Goal: Task Accomplishment & Management: Manage account settings

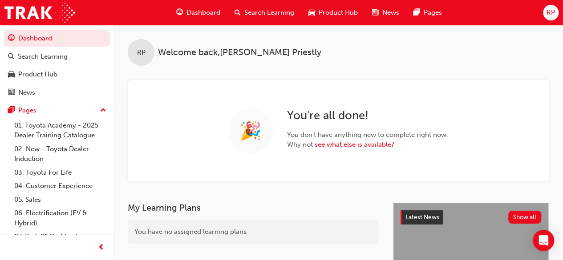
click at [264, 11] on span "Search Learning" at bounding box center [269, 13] width 50 height 10
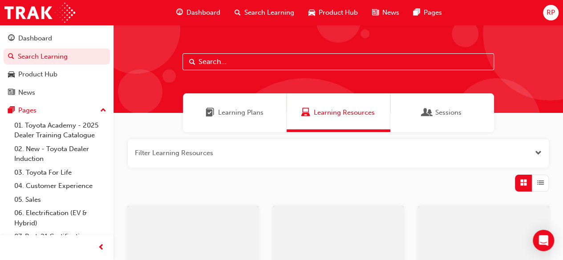
click at [236, 63] on input "text" at bounding box center [338, 61] width 312 height 17
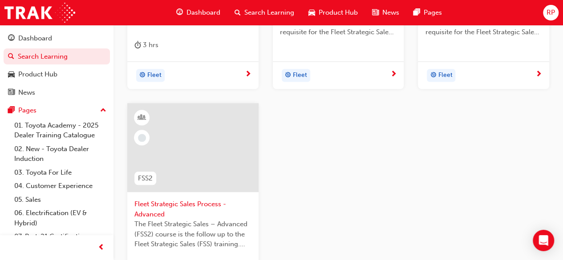
scroll to position [356, 0]
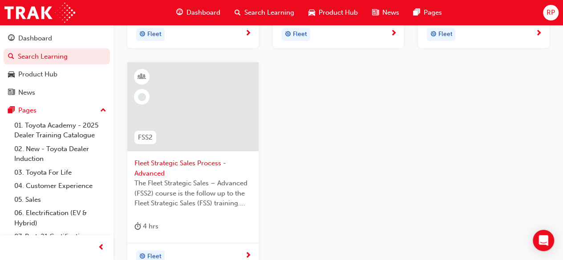
type input "fss"
click at [180, 134] on div at bounding box center [192, 106] width 131 height 89
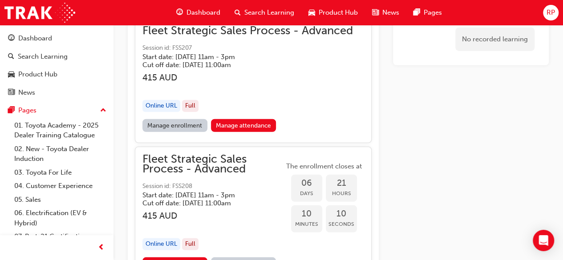
scroll to position [1102, 0]
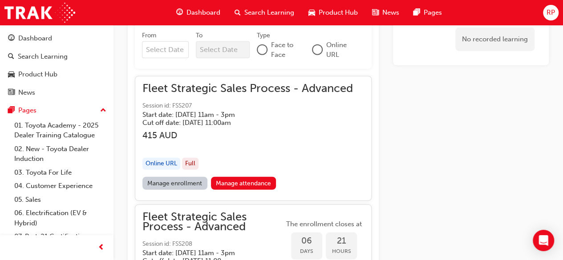
click at [180, 181] on link "Manage enrollment" at bounding box center [174, 183] width 65 height 13
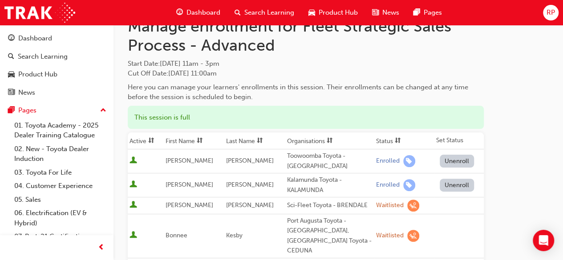
scroll to position [89, 0]
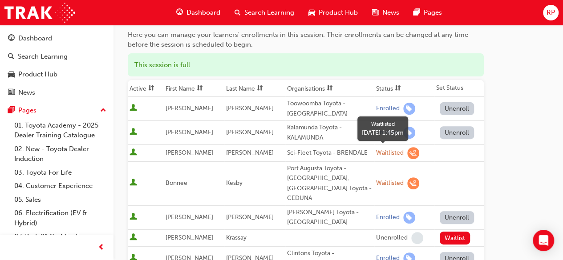
click at [407, 154] on span "learningRecordVerb_WAITLIST-icon" at bounding box center [413, 153] width 12 height 12
click at [378, 154] on div "Waitlisted" at bounding box center [390, 153] width 28 height 8
click at [407, 152] on span "learningRecordVerb_WAITLIST-icon" at bounding box center [413, 153] width 12 height 12
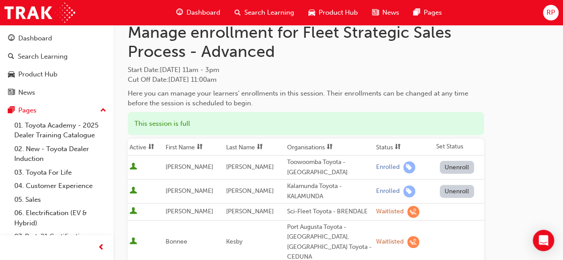
scroll to position [0, 0]
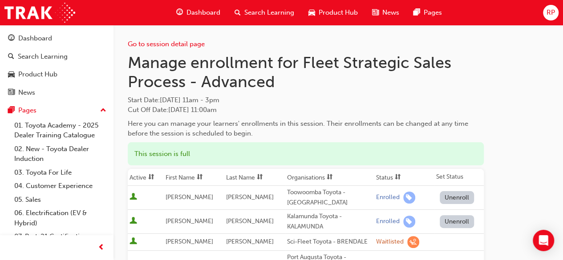
scroll to position [1102, 0]
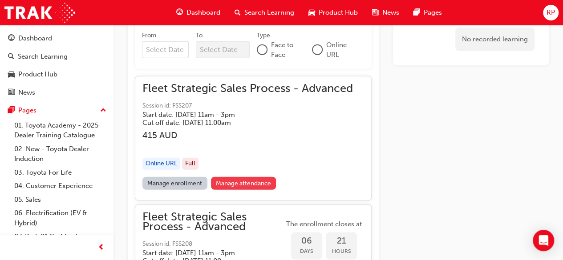
click at [236, 178] on link "Manage attendance" at bounding box center [243, 183] width 65 height 13
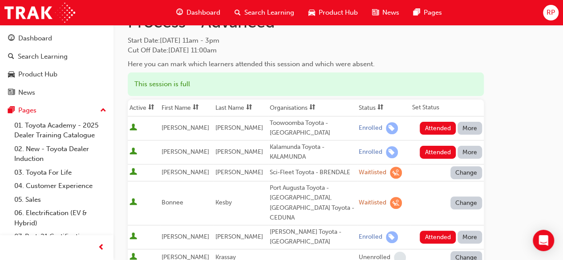
scroll to position [73, 0]
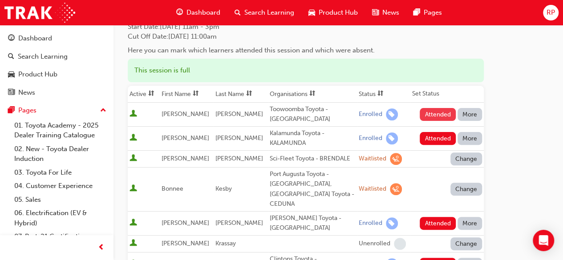
click at [434, 113] on button "Attended" at bounding box center [438, 114] width 36 height 13
click at [466, 139] on button "More" at bounding box center [470, 138] width 25 height 13
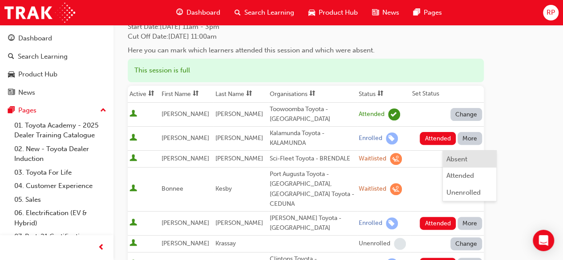
click at [458, 158] on div "Absent" at bounding box center [456, 159] width 21 height 10
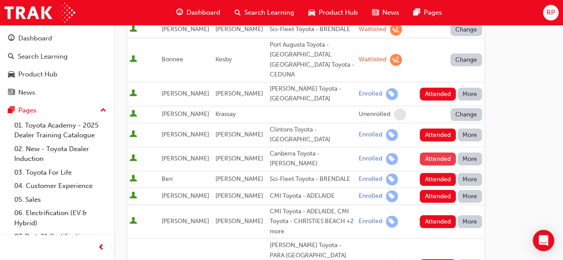
scroll to position [207, 0]
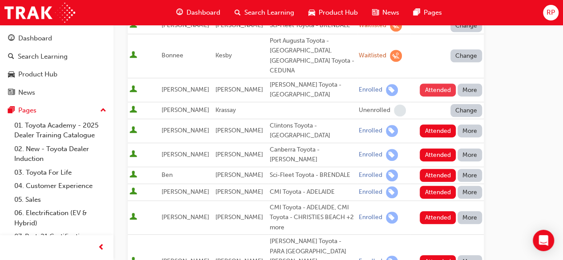
click at [434, 84] on button "Attended" at bounding box center [438, 90] width 36 height 13
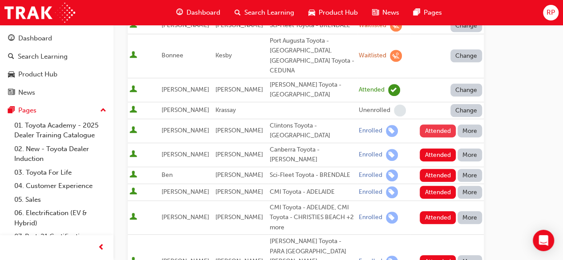
click at [435, 125] on button "Attended" at bounding box center [438, 131] width 36 height 13
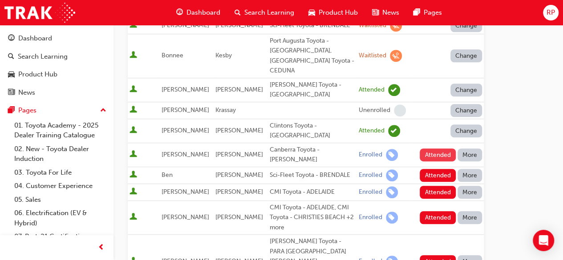
click at [434, 149] on button "Attended" at bounding box center [438, 155] width 36 height 13
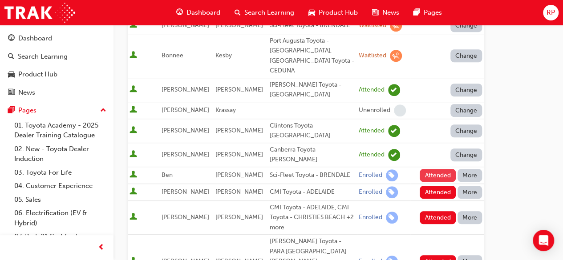
click at [432, 169] on button "Attended" at bounding box center [438, 175] width 36 height 13
click at [433, 186] on button "Attended" at bounding box center [438, 192] width 36 height 13
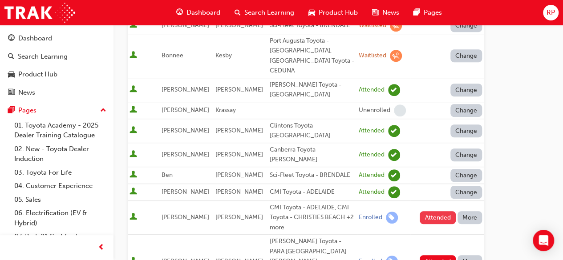
click at [435, 211] on button "Attended" at bounding box center [438, 217] width 36 height 13
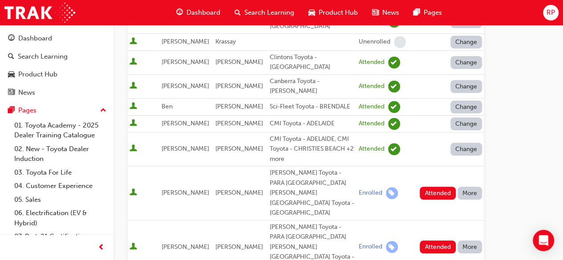
scroll to position [340, 0]
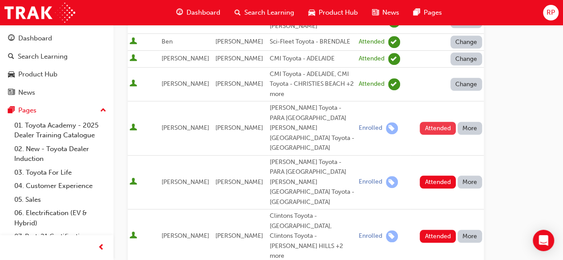
click at [435, 122] on button "Attended" at bounding box center [438, 128] width 36 height 13
click at [437, 176] on button "Attended" at bounding box center [438, 182] width 36 height 13
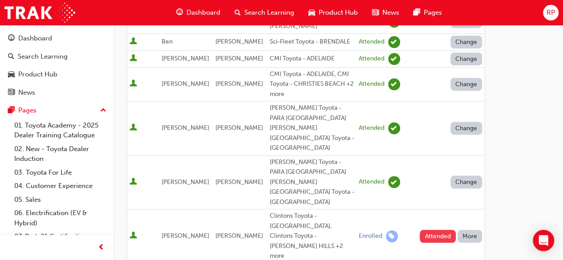
click at [438, 230] on button "Attended" at bounding box center [438, 236] width 36 height 13
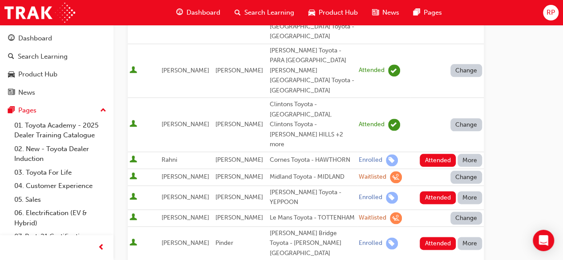
scroll to position [474, 0]
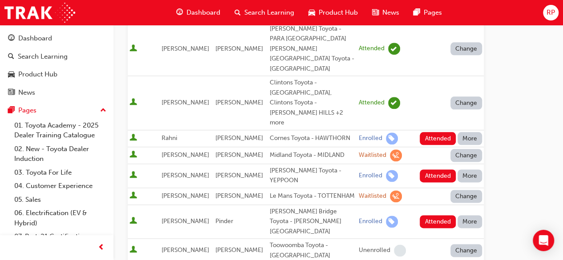
click at [433, 132] on button "Attended" at bounding box center [438, 138] width 36 height 13
click at [430, 170] on button "Attended" at bounding box center [438, 176] width 36 height 13
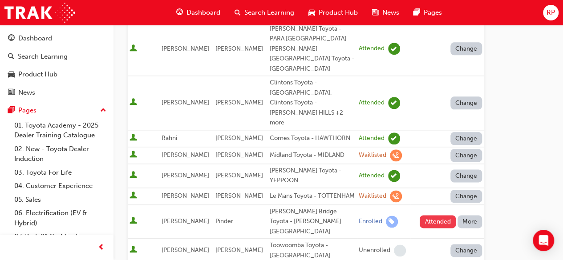
click at [434, 215] on button "Attended" at bounding box center [438, 221] width 36 height 13
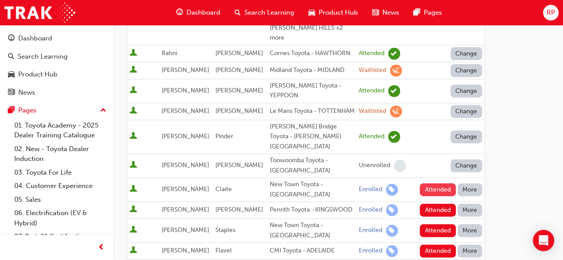
scroll to position [563, 0]
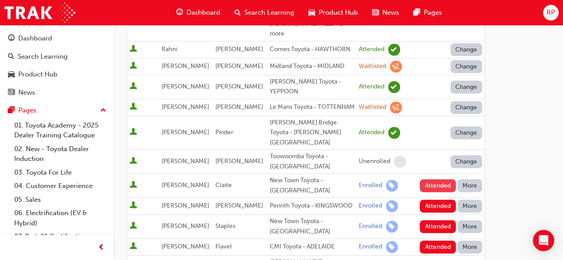
click at [436, 179] on button "Attended" at bounding box center [438, 185] width 36 height 13
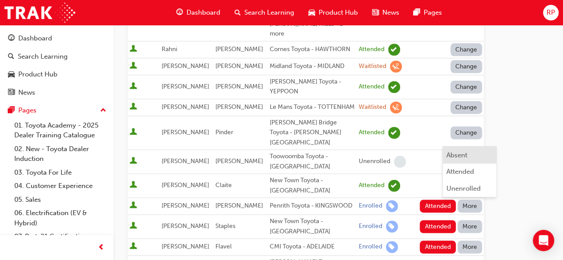
click at [458, 154] on div "Absent" at bounding box center [456, 155] width 21 height 10
click at [471, 220] on button "More" at bounding box center [470, 226] width 25 height 13
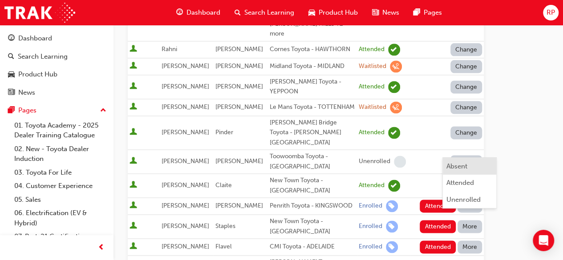
click at [460, 166] on div "Absent" at bounding box center [456, 167] width 21 height 10
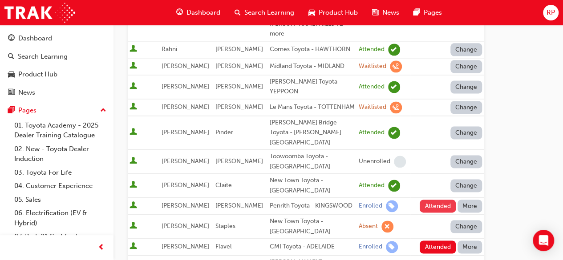
click at [431, 200] on button "Attended" at bounding box center [438, 206] width 36 height 13
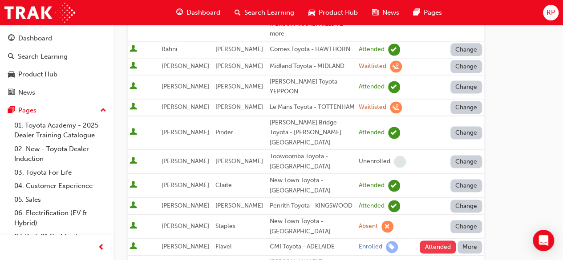
click at [433, 241] on button "Attended" at bounding box center [438, 247] width 36 height 13
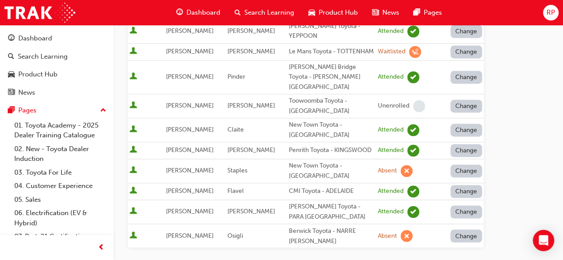
scroll to position [767, 0]
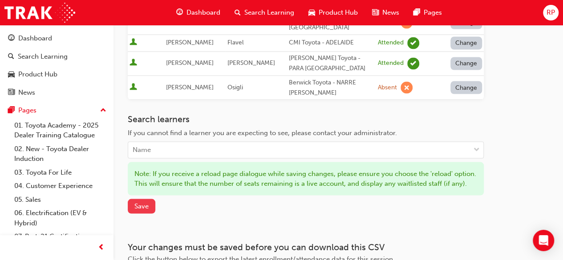
click at [147, 202] on span "Save" at bounding box center [141, 206] width 14 height 8
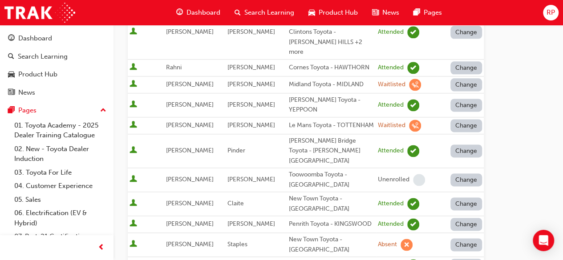
scroll to position [721, 0]
